Goal: Transaction & Acquisition: Purchase product/service

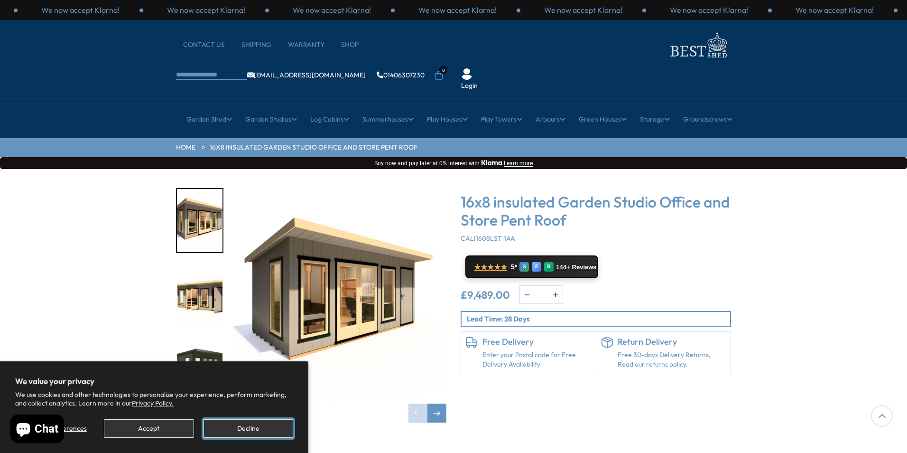
click at [230, 429] on button "Decline" at bounding box center [249, 428] width 90 height 19
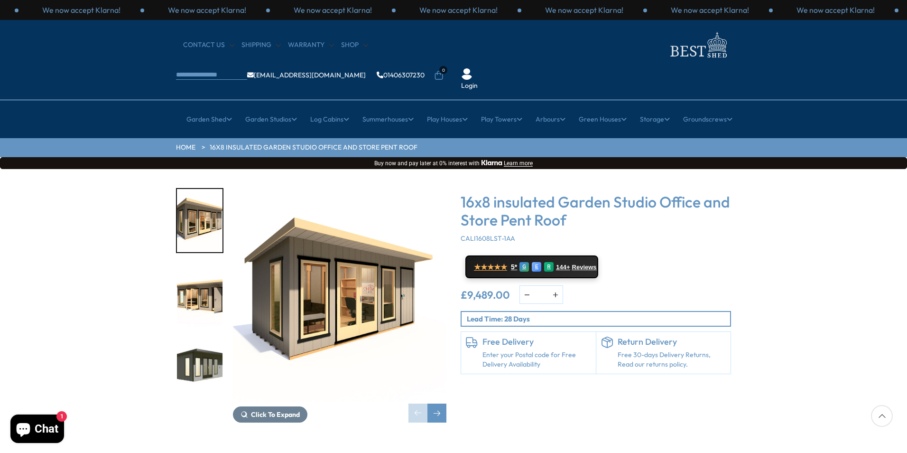
click at [331, 274] on img "1 / 8" at bounding box center [340, 295] width 214 height 214
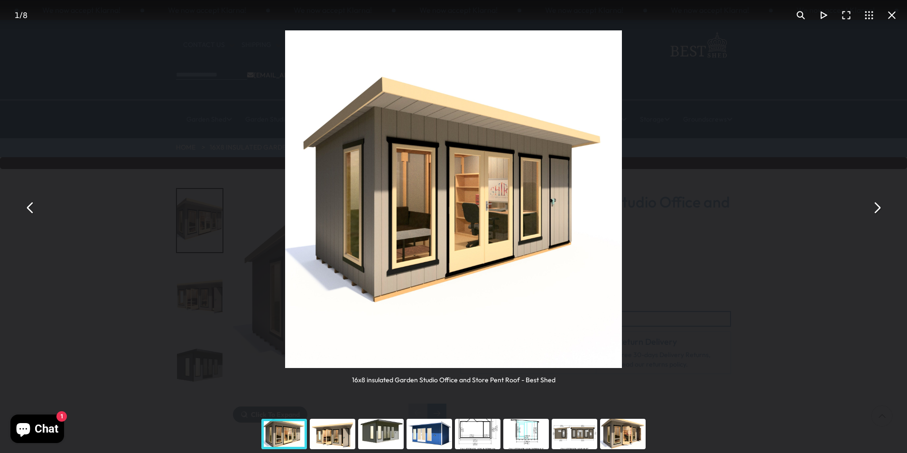
click at [877, 208] on button "You can close this modal content with the ESC key" at bounding box center [877, 207] width 23 height 23
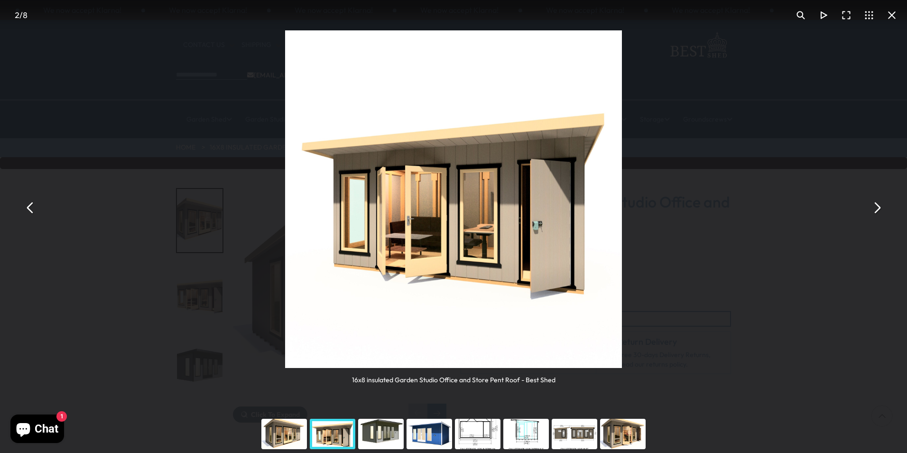
click at [877, 208] on button "You can close this modal content with the ESC key" at bounding box center [877, 207] width 23 height 23
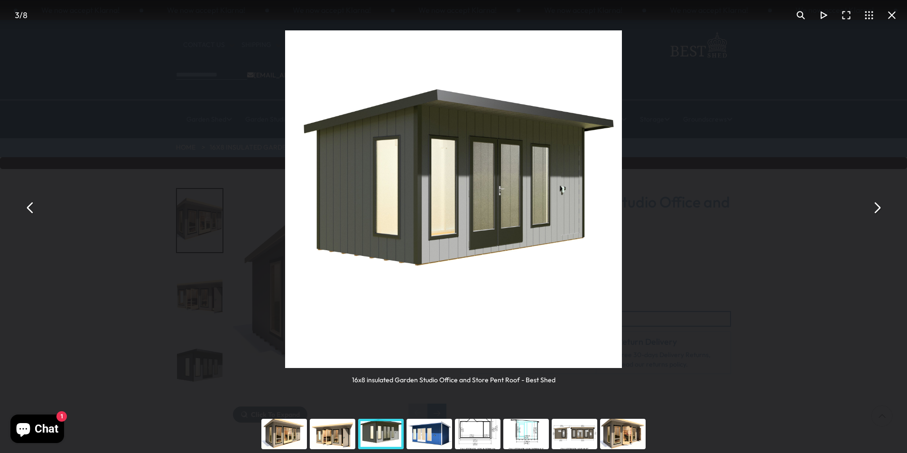
drag, startPoint x: 889, startPoint y: 16, endPoint x: 866, endPoint y: 28, distance: 26.3
click at [889, 16] on button "You can close this modal content with the ESC key" at bounding box center [892, 15] width 23 height 23
